Goal: Communication & Community: Connect with others

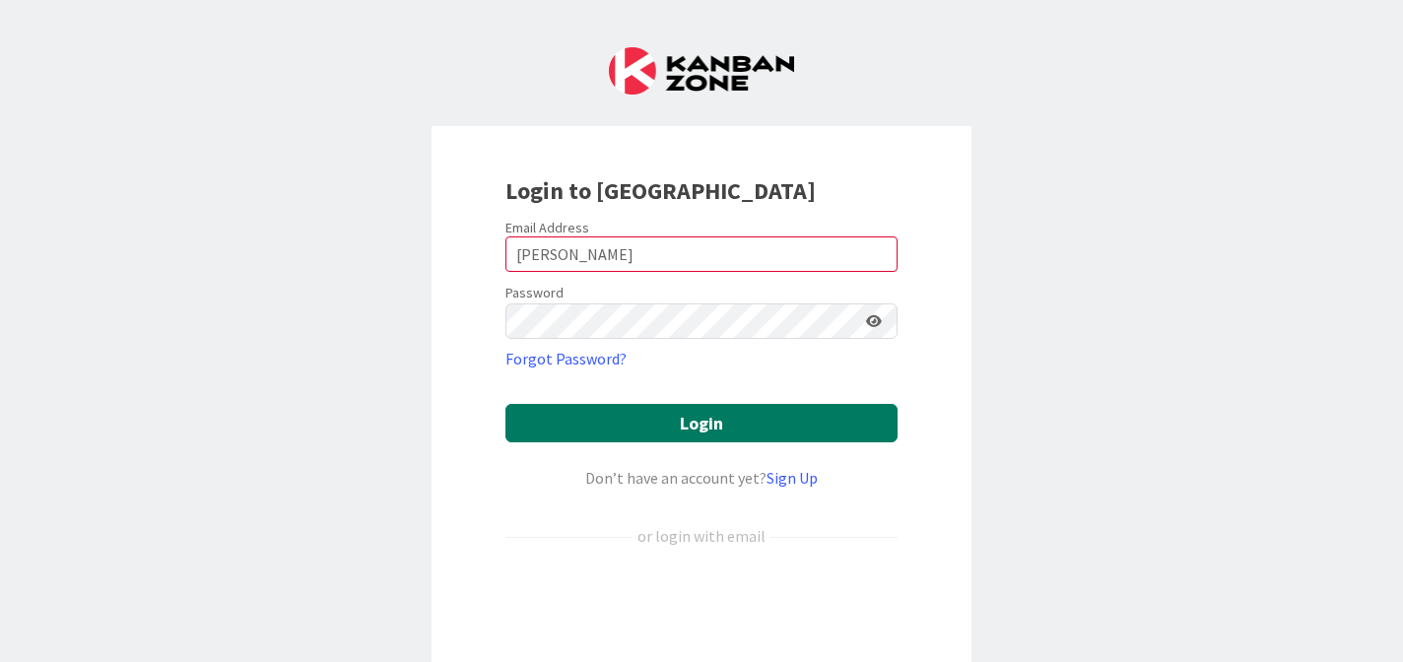
click at [694, 420] on button "Login" at bounding box center [701, 423] width 392 height 38
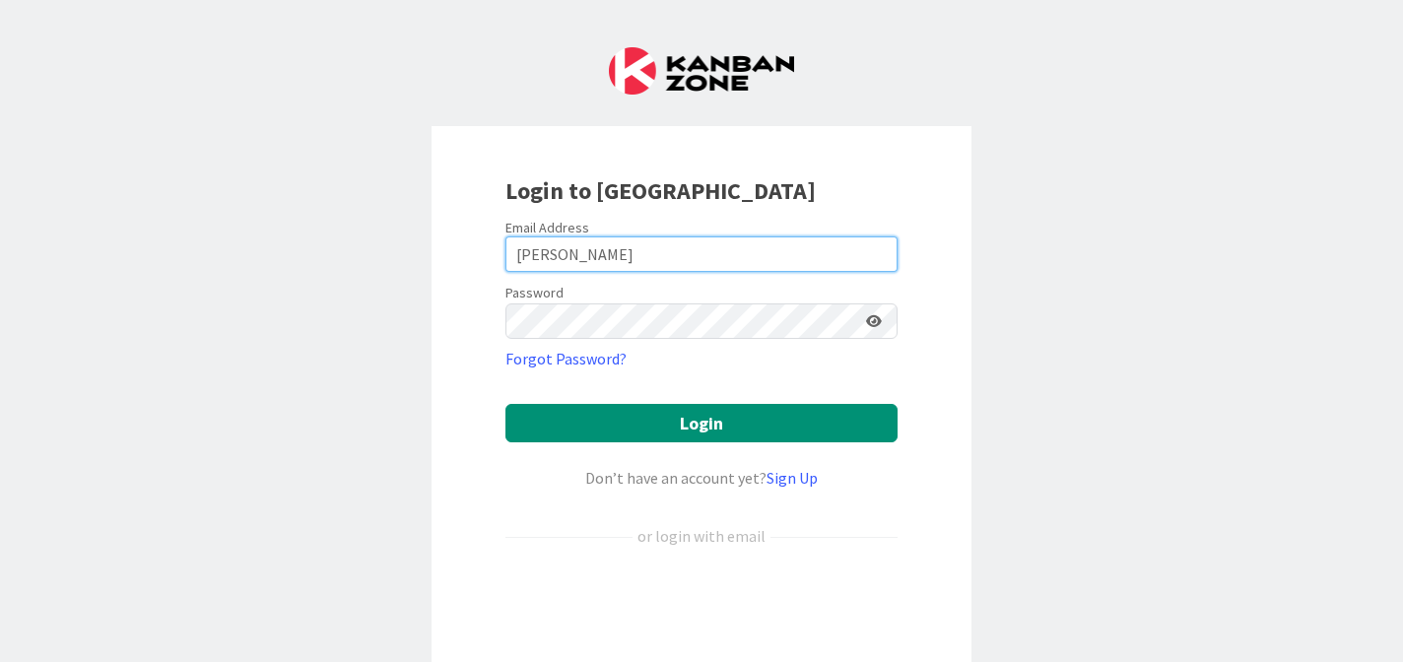
drag, startPoint x: 592, startPoint y: 261, endPoint x: 495, endPoint y: 242, distance: 99.3
click at [495, 242] on div "Login to [GEOGRAPHIC_DATA] Email Address [PERSON_NAME] Password Forgot Password…" at bounding box center [702, 426] width 540 height 601
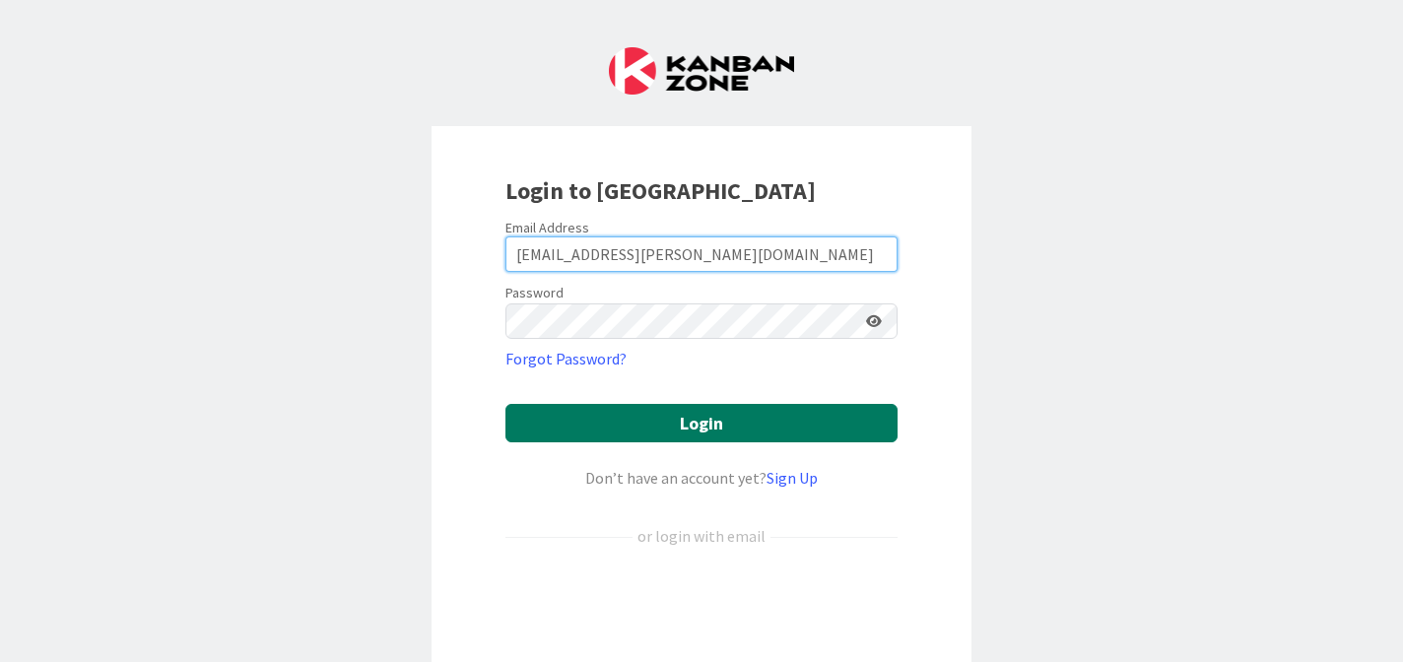
type input "[EMAIL_ADDRESS][PERSON_NAME][DOMAIN_NAME]"
click at [703, 423] on button "Login" at bounding box center [701, 423] width 392 height 38
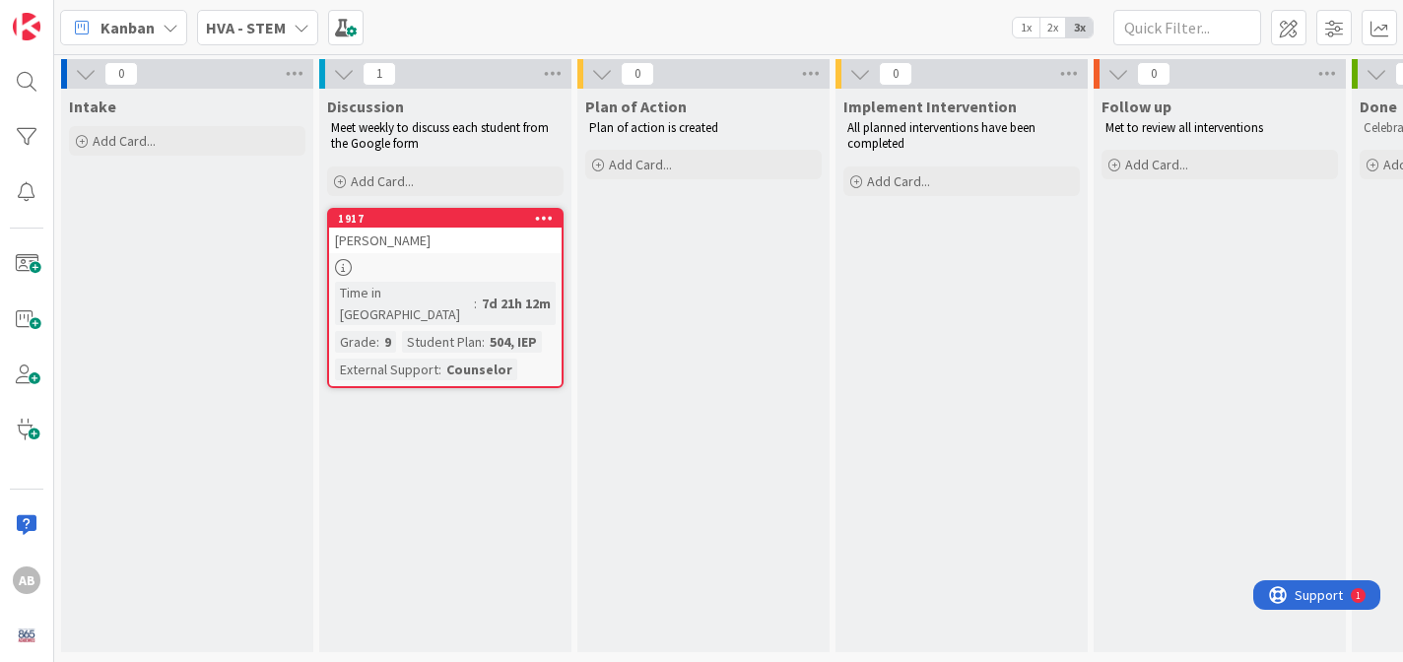
click at [166, 30] on icon at bounding box center [171, 28] width 16 height 16
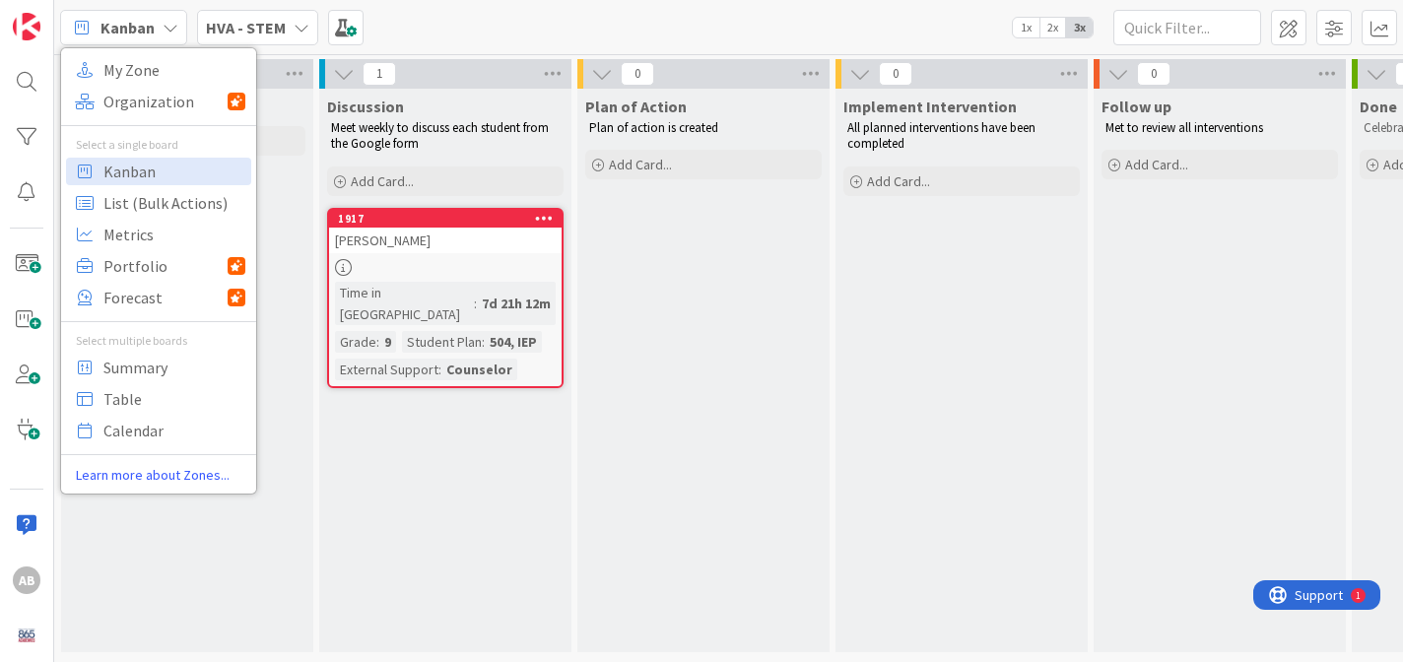
click at [294, 29] on icon at bounding box center [302, 28] width 16 height 16
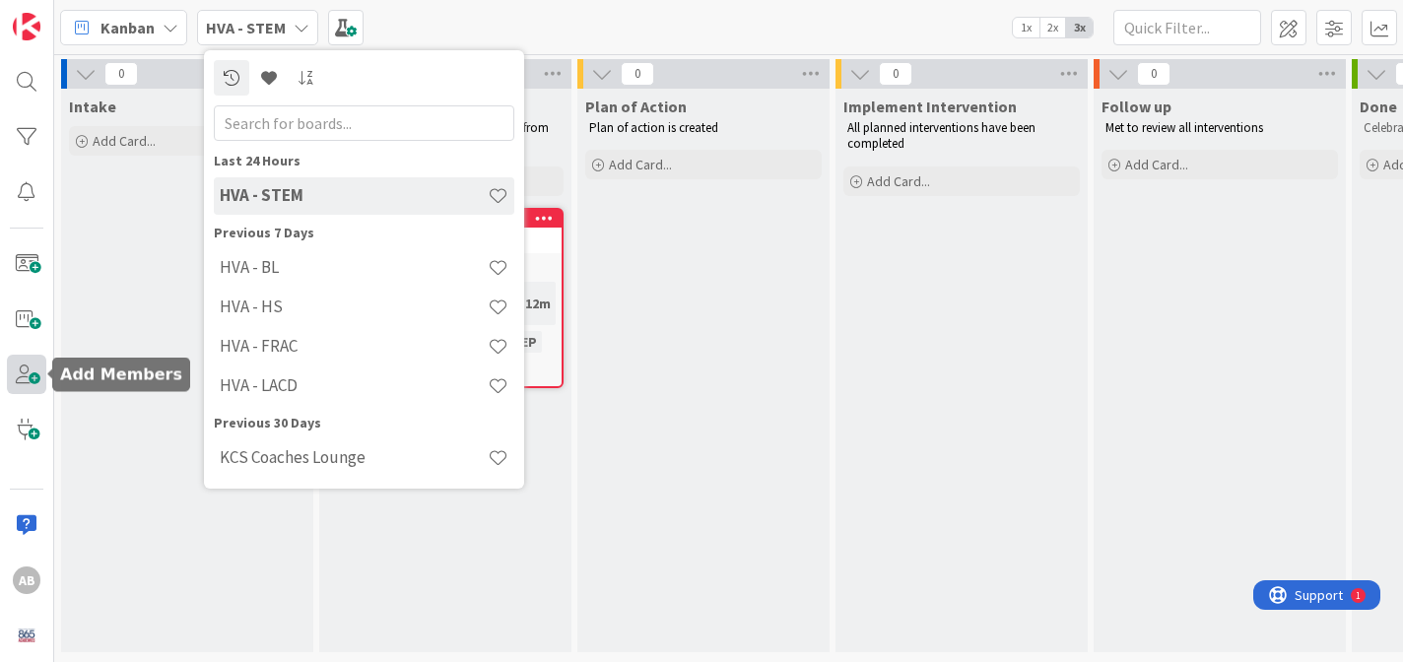
click at [25, 374] on span at bounding box center [26, 374] width 39 height 39
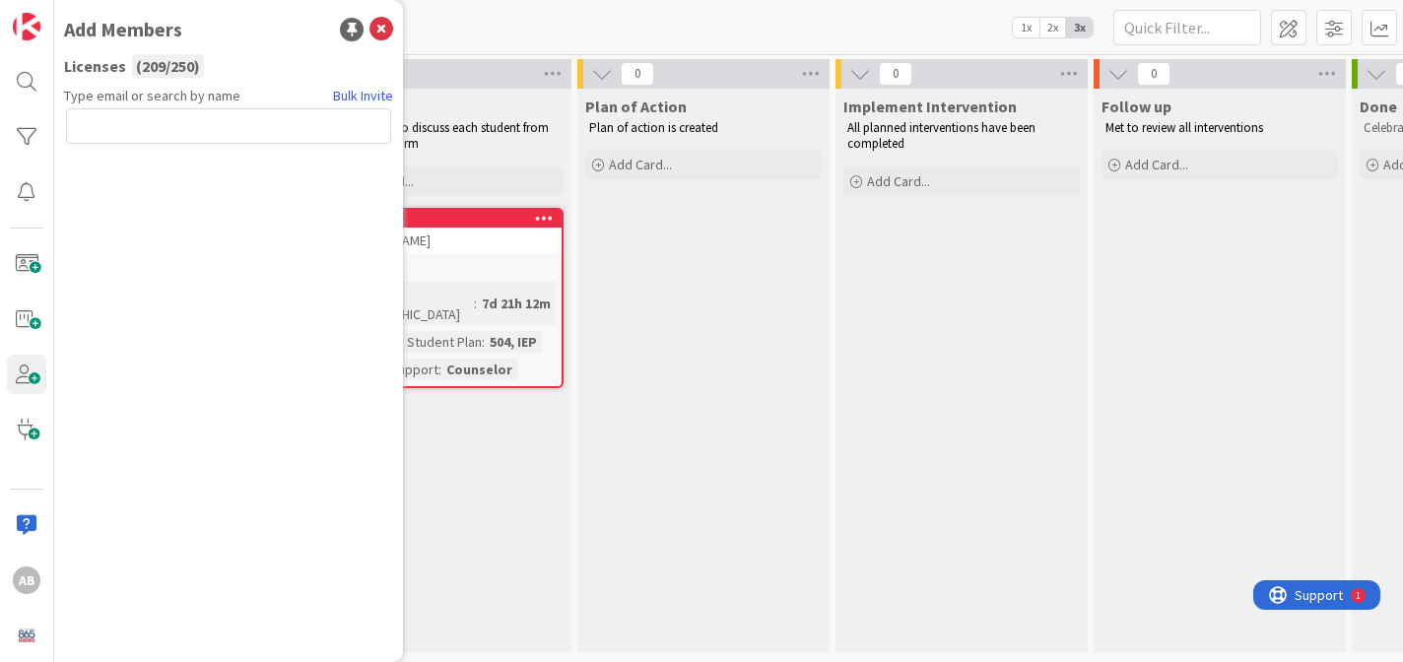
click at [169, 118] on input "text" at bounding box center [228, 125] width 325 height 35
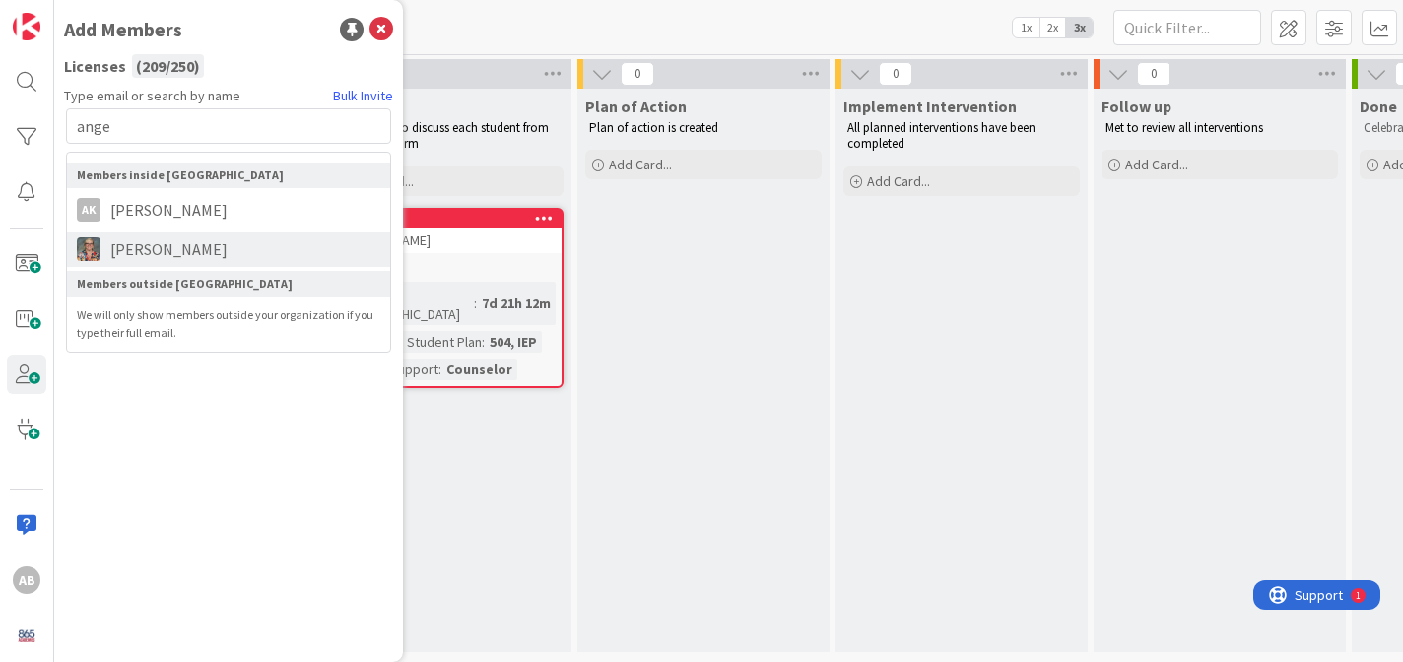
type input "ange"
click at [151, 256] on span "[PERSON_NAME]" at bounding box center [169, 249] width 137 height 24
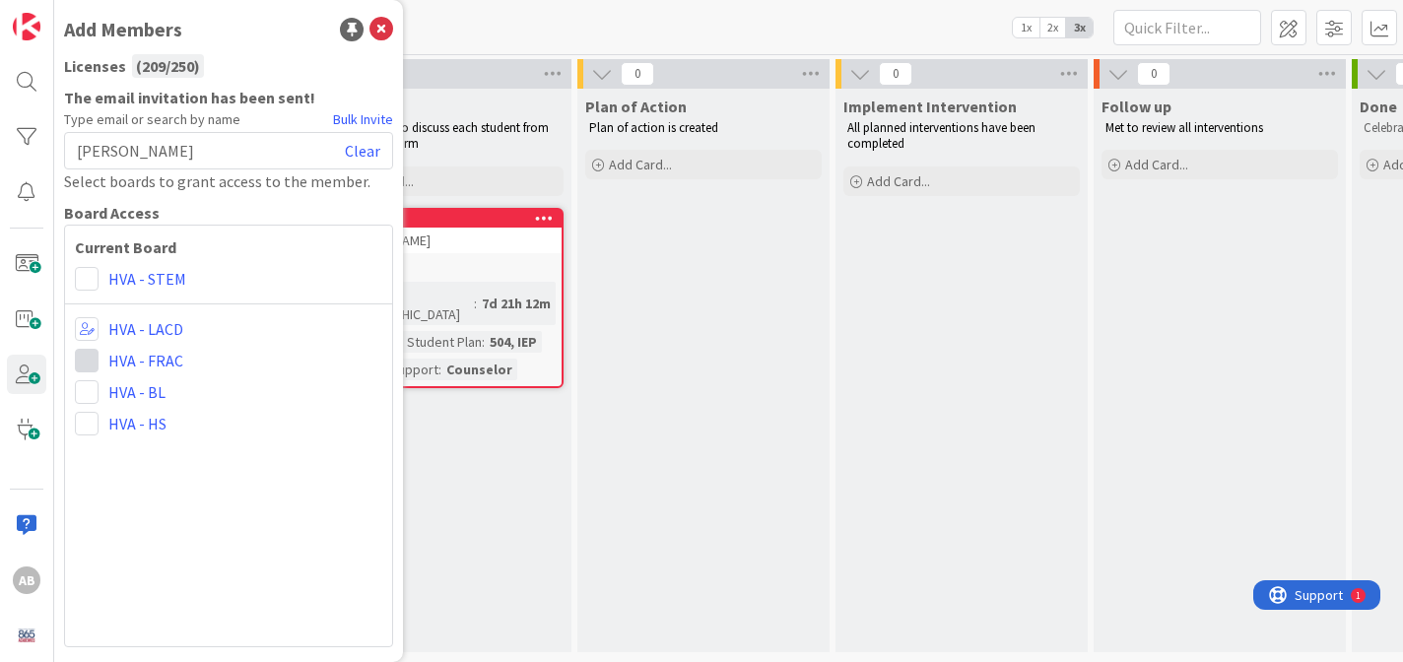
click at [89, 363] on span at bounding box center [87, 361] width 24 height 24
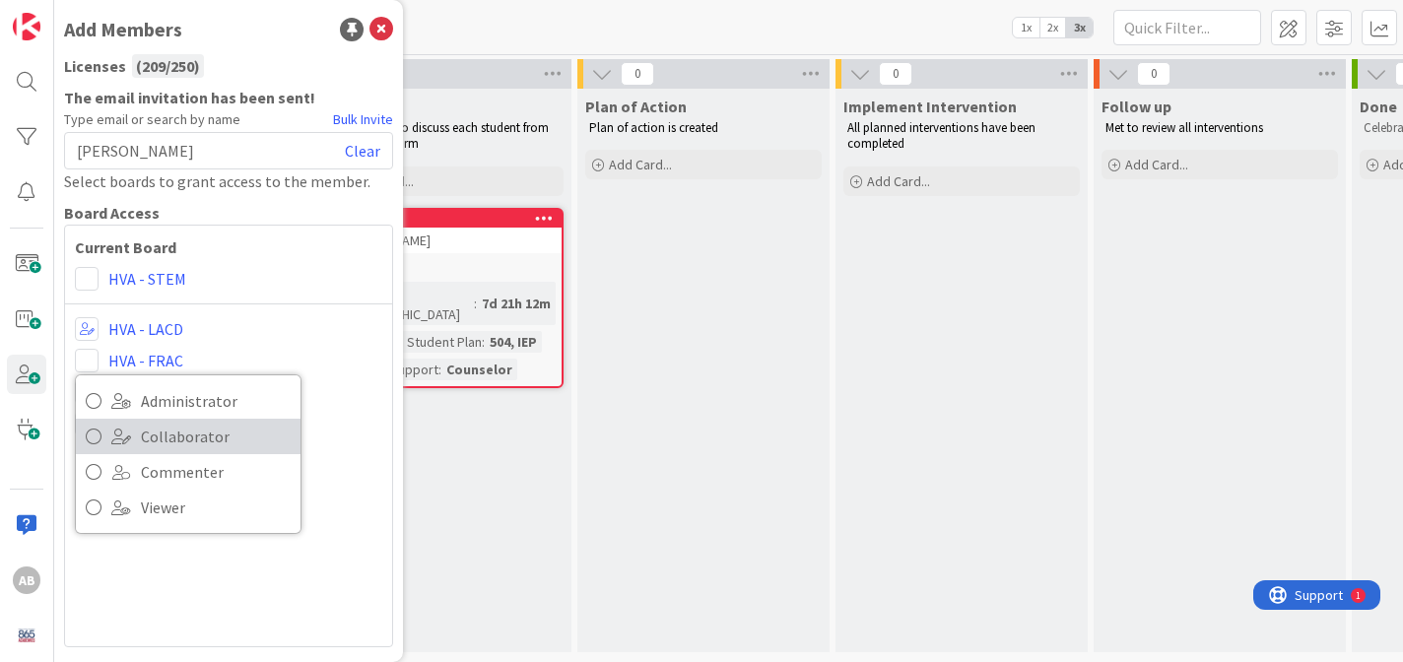
click at [196, 443] on span "Collaborator" at bounding box center [216, 437] width 150 height 30
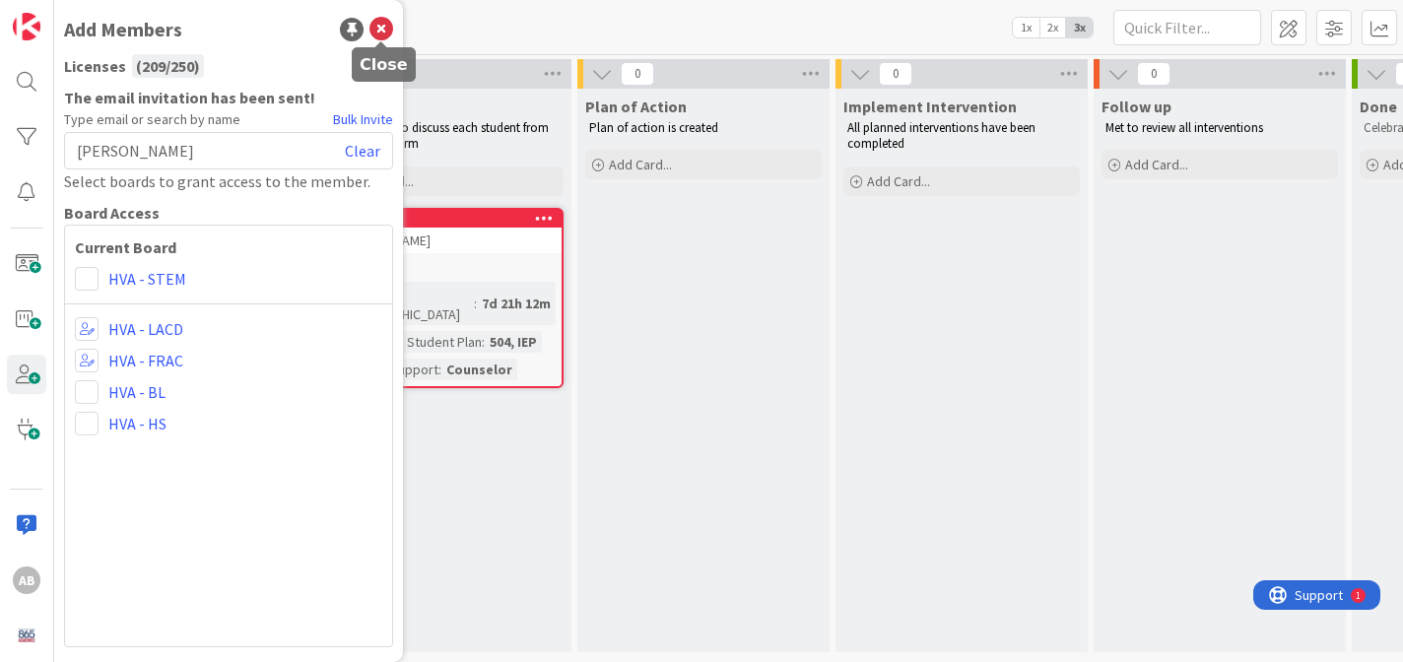
click at [383, 27] on icon at bounding box center [382, 30] width 24 height 24
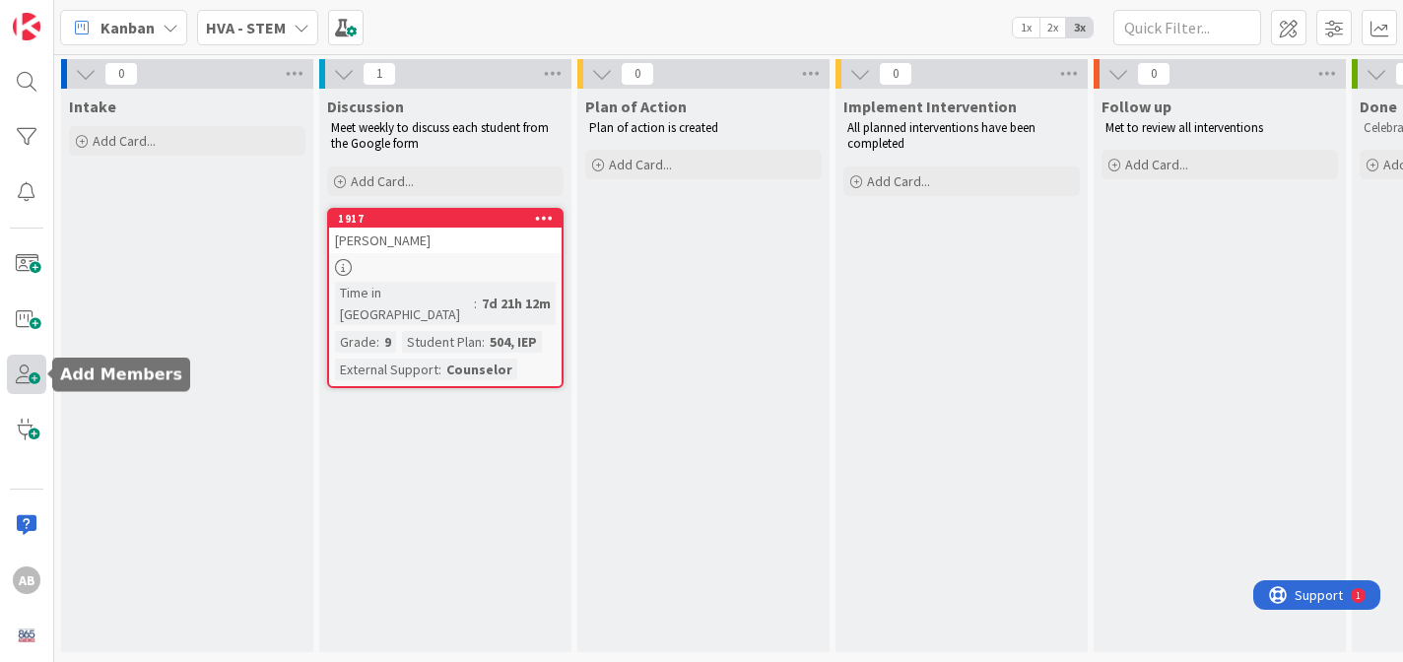
click at [25, 376] on span at bounding box center [26, 374] width 39 height 39
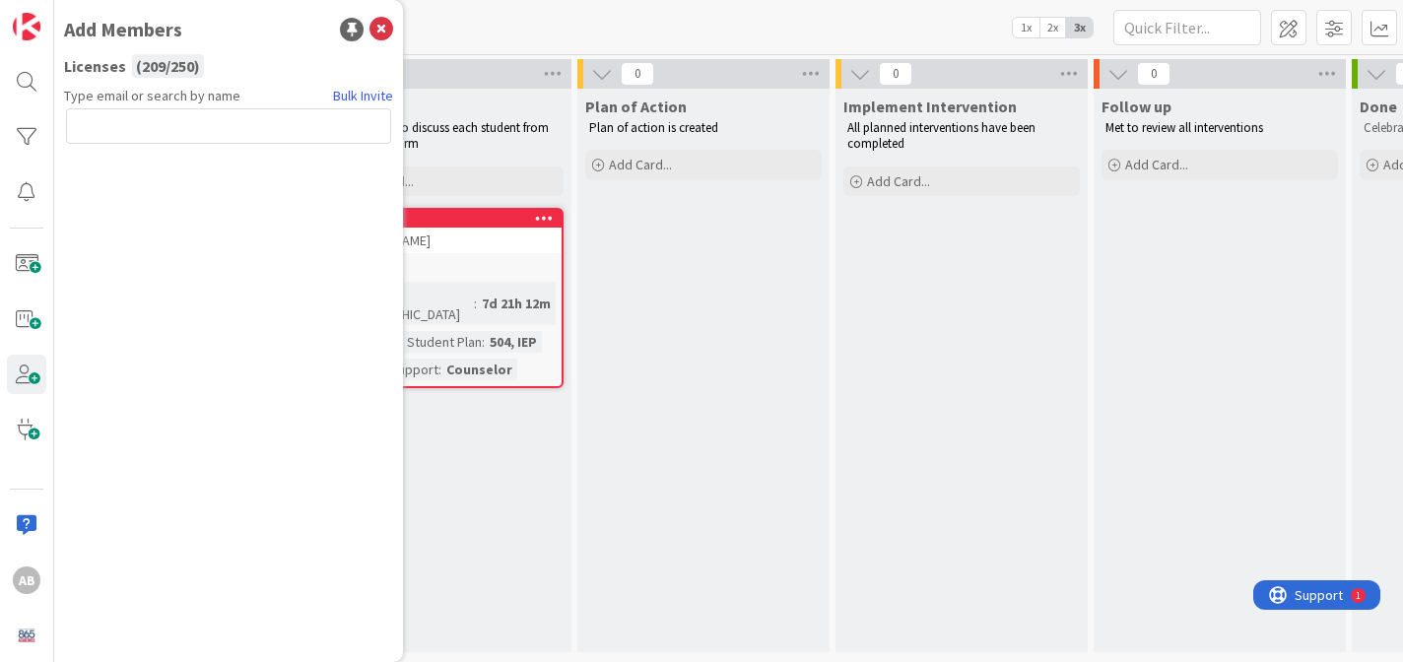
click at [198, 125] on input "text" at bounding box center [228, 125] width 325 height 35
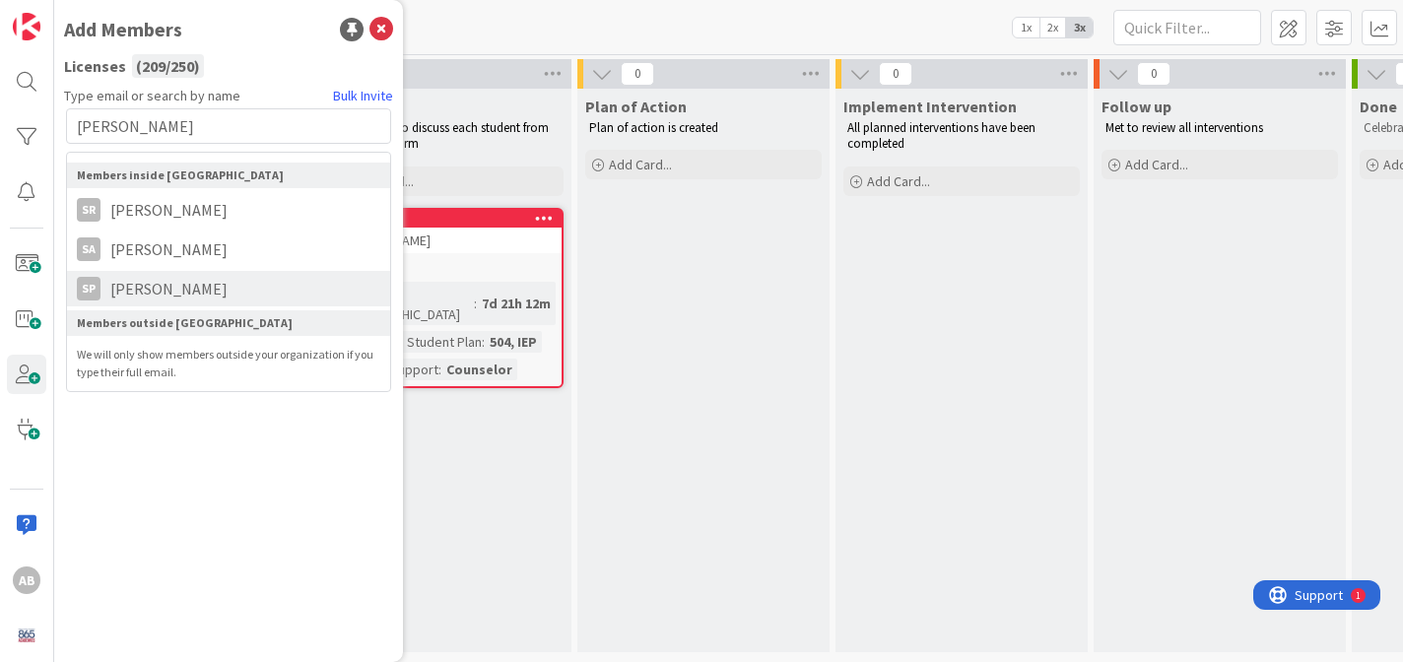
type input "[PERSON_NAME]"
click at [194, 292] on li "SP [PERSON_NAME]" at bounding box center [228, 288] width 323 height 35
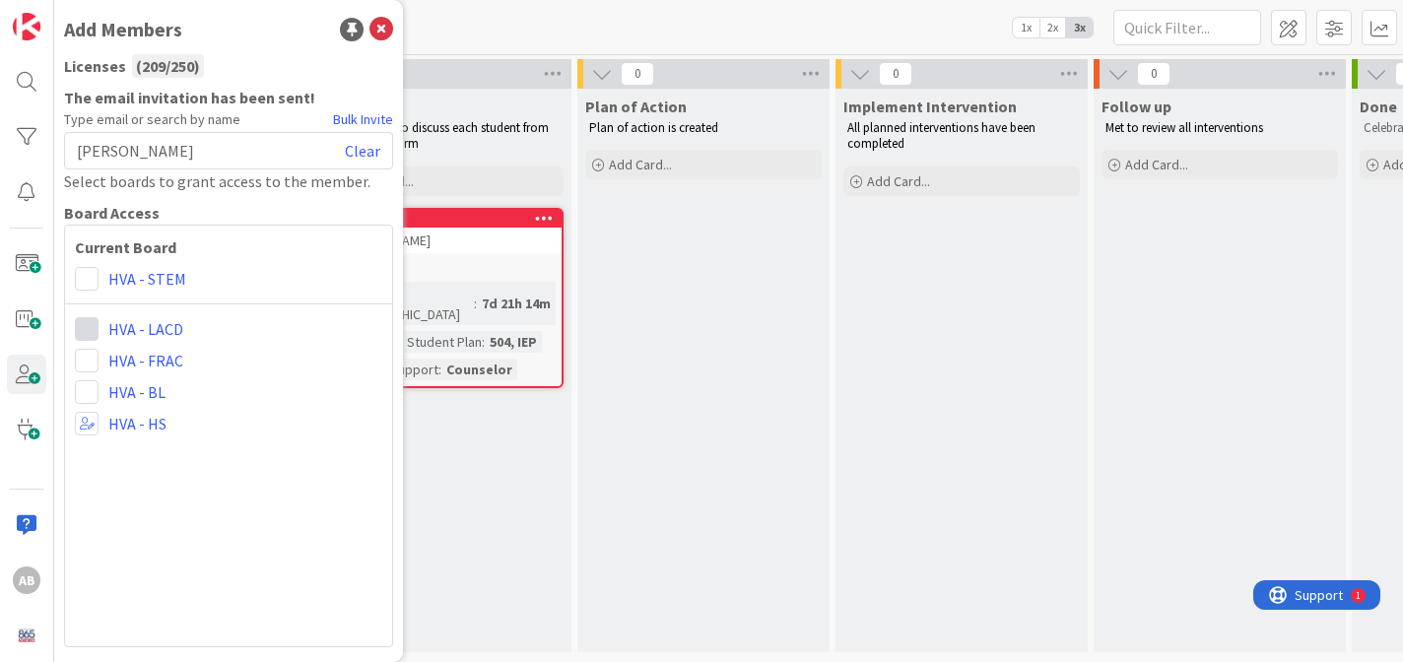
click at [96, 326] on span at bounding box center [87, 329] width 24 height 24
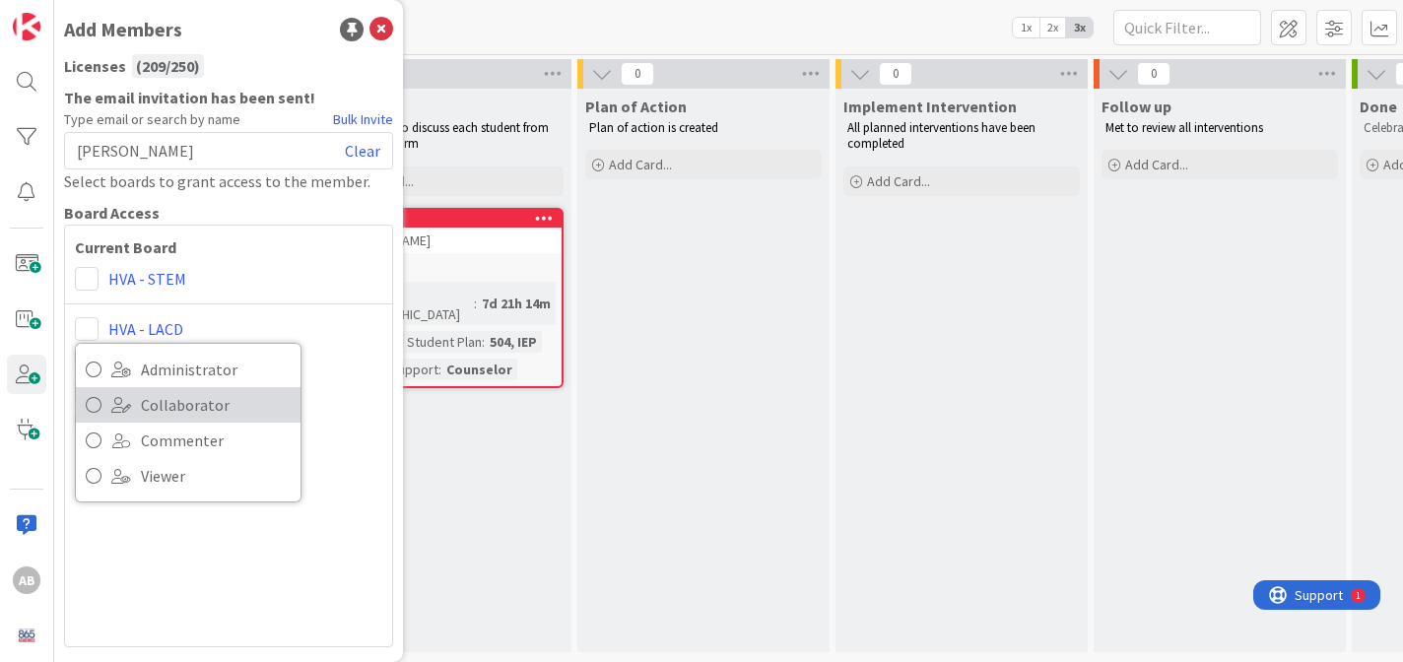
click at [211, 407] on span "Collaborator" at bounding box center [216, 405] width 150 height 30
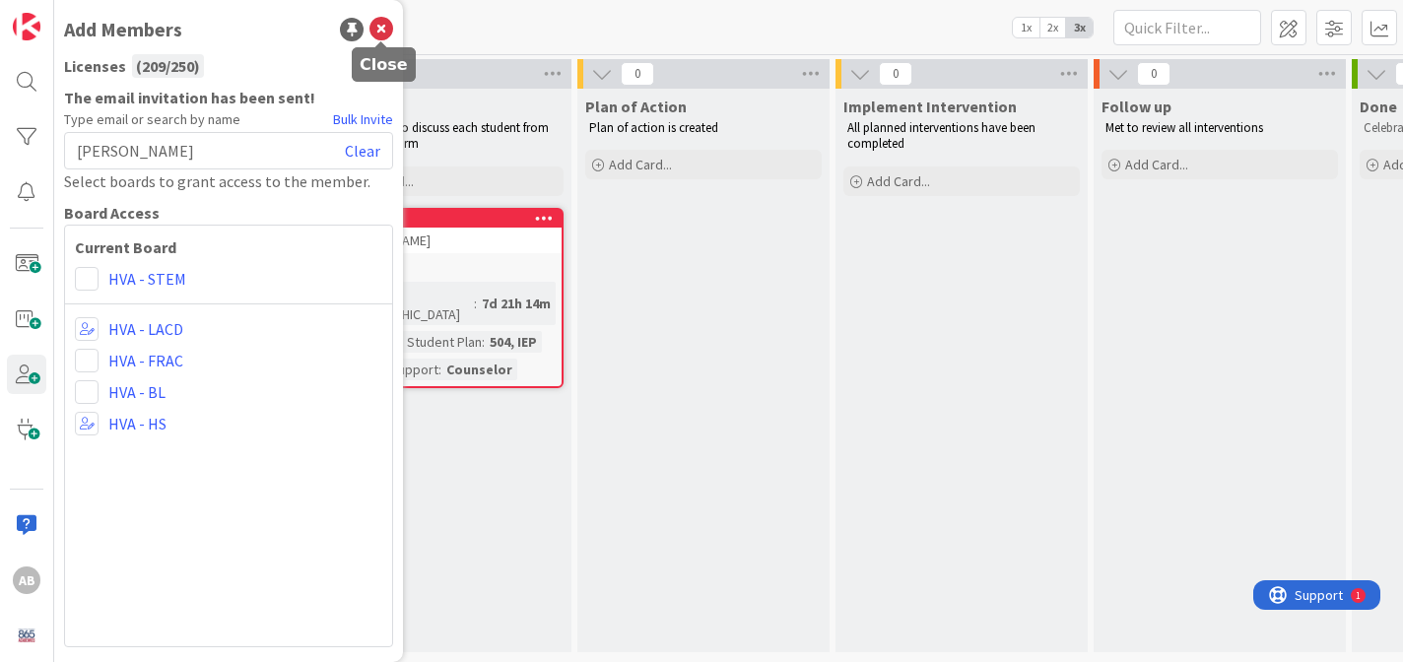
click at [388, 31] on icon at bounding box center [382, 30] width 24 height 24
